Goal: Find specific fact

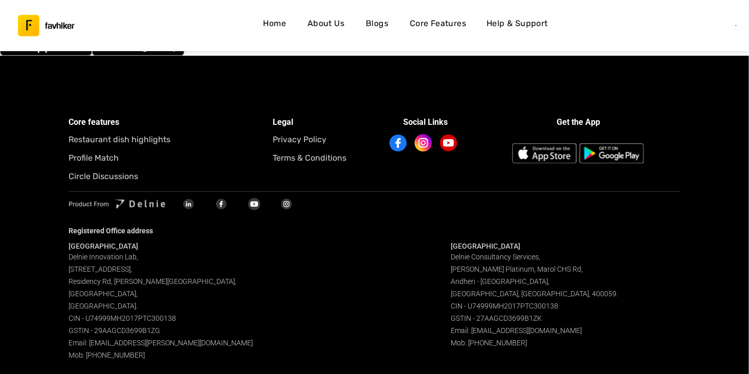
scroll to position [3115, 0]
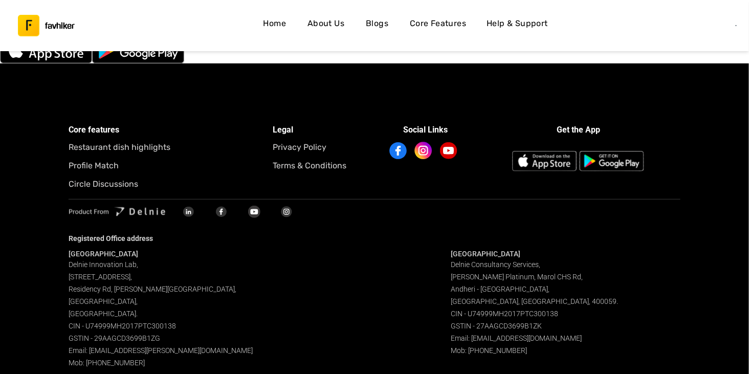
click at [526, 316] on span "Delnie Consultancy Services, [PERSON_NAME][STREET_ADDRESS]. CIN - U74999MH2017P…" at bounding box center [534, 308] width 167 height 94
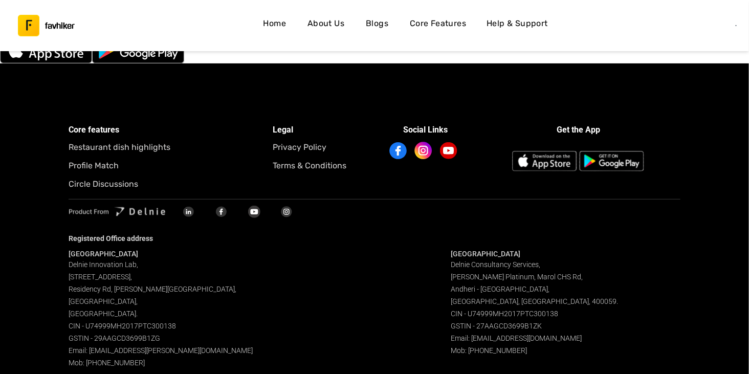
click at [527, 332] on div "[GEOGRAPHIC_DATA] Delnie Consultancy Services, [PERSON_NAME][STREET_ADDRESS]. C…" at bounding box center [565, 309] width 229 height 120
copy span "27AAGCD3699B1ZK"
